Goal: Submit feedback/report problem

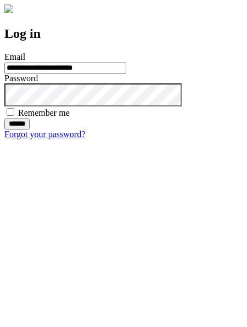
type input "**********"
click at [30, 130] on input "******" at bounding box center [16, 124] width 25 height 11
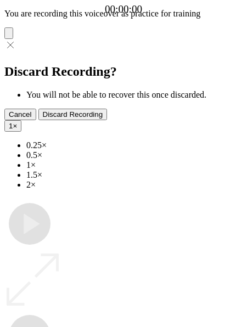
type input "**********"
